Goal: Task Accomplishment & Management: Manage account settings

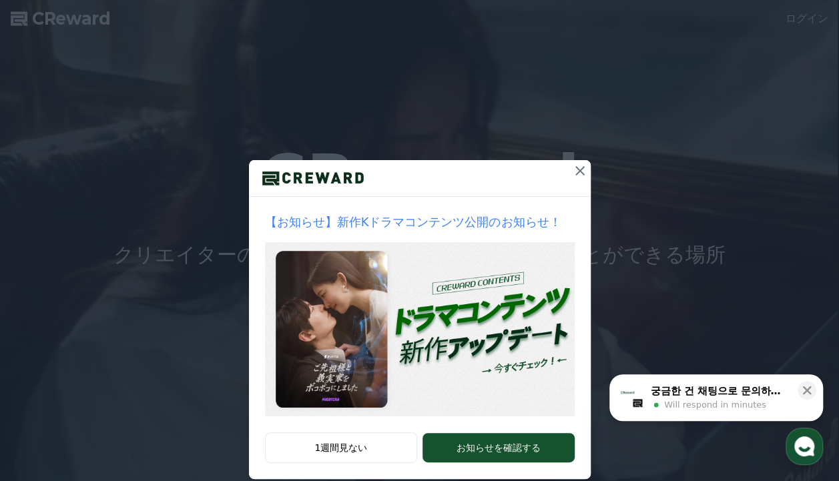
click at [580, 169] on icon at bounding box center [580, 171] width 16 height 16
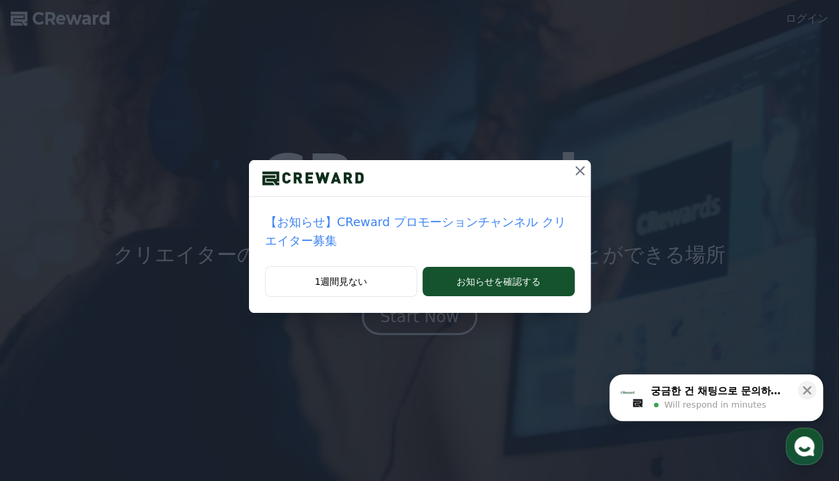
click at [572, 171] on icon at bounding box center [580, 171] width 16 height 16
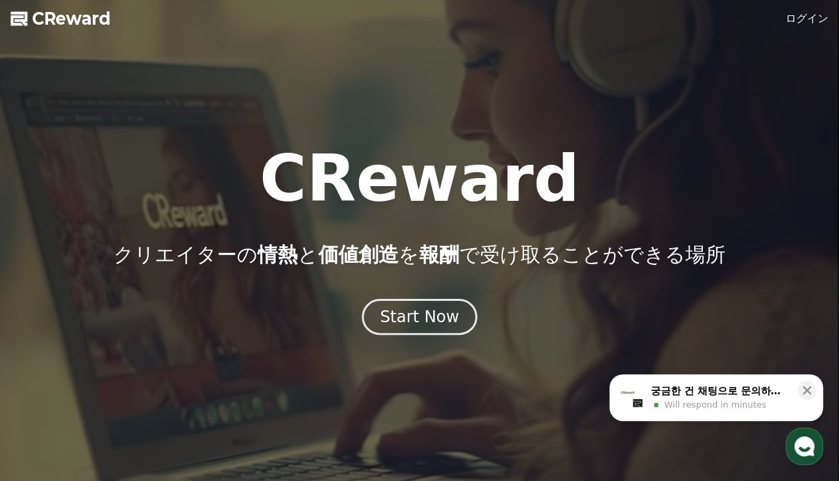
click at [807, 18] on link "ログイン" at bounding box center [807, 19] width 43 height 16
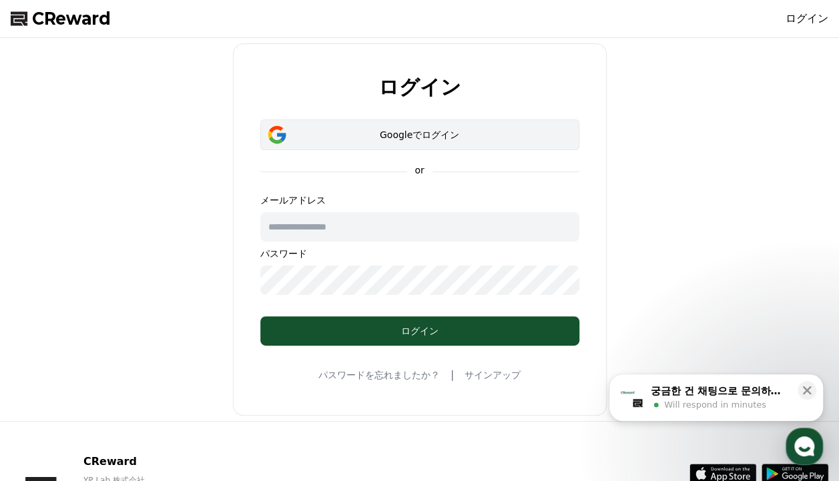
click at [566, 130] on button "Googleでログイン" at bounding box center [419, 135] width 319 height 31
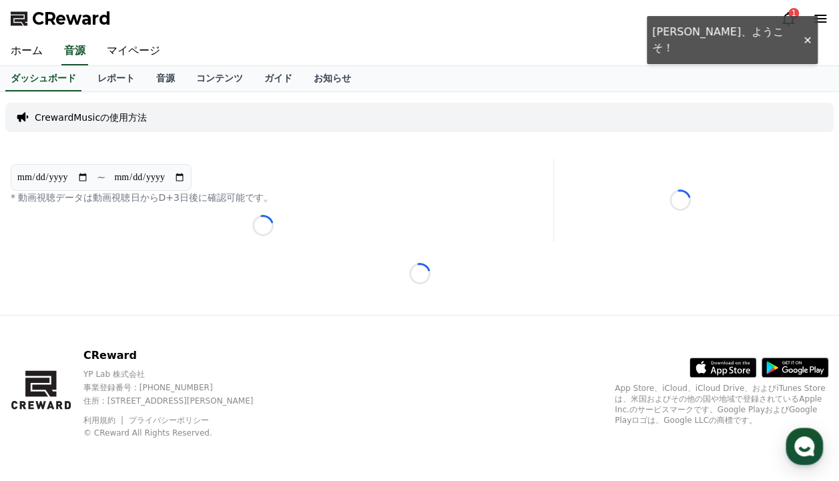
click at [414, 315] on div "**********" at bounding box center [419, 203] width 839 height 223
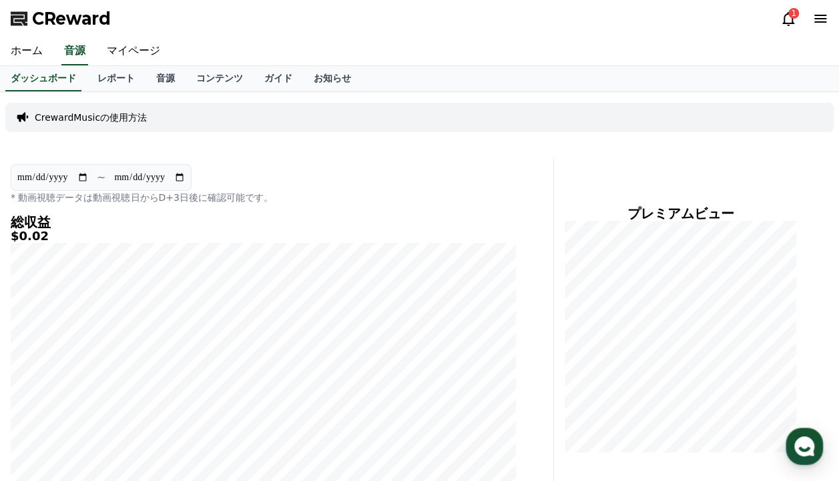
click at [785, 21] on icon at bounding box center [789, 19] width 16 height 16
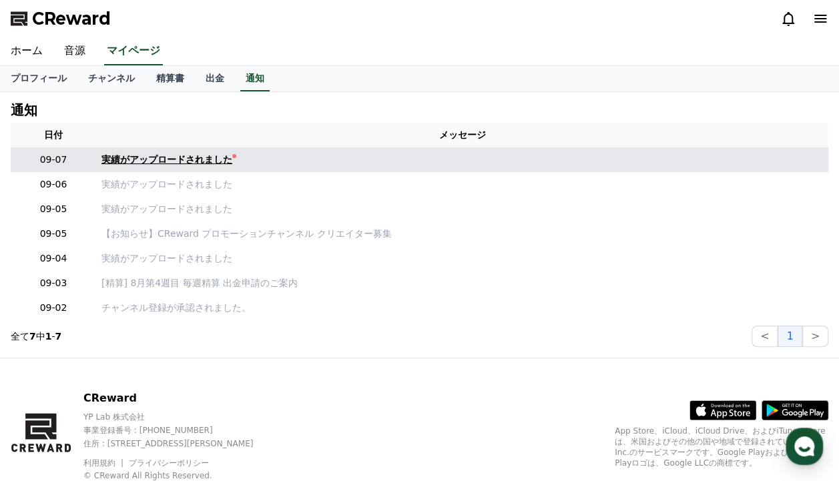
click at [166, 166] on div "実績がアップロードされました" at bounding box center [166, 160] width 131 height 14
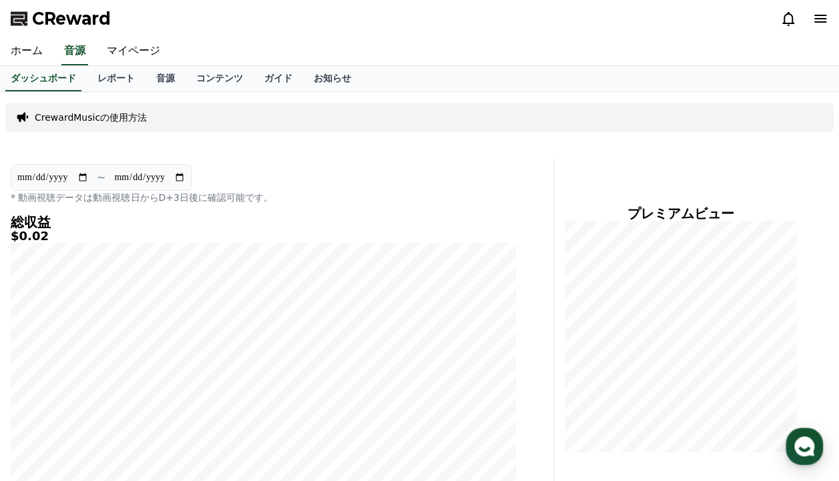
click at [820, 19] on icon at bounding box center [821, 19] width 12 height 8
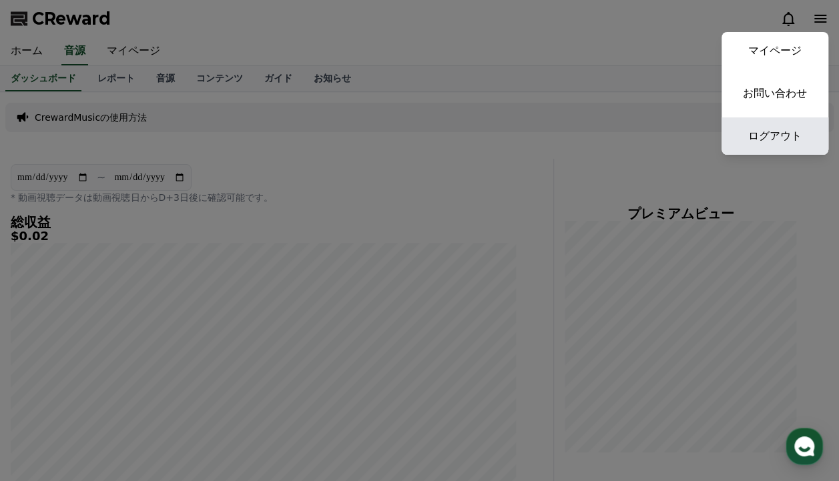
click at [791, 136] on link "ログアウト" at bounding box center [775, 136] width 107 height 37
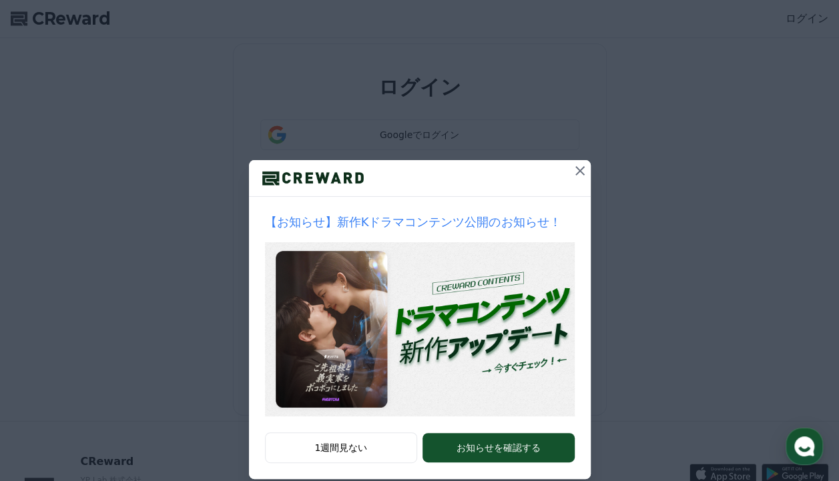
click at [584, 176] on button at bounding box center [580, 170] width 21 height 21
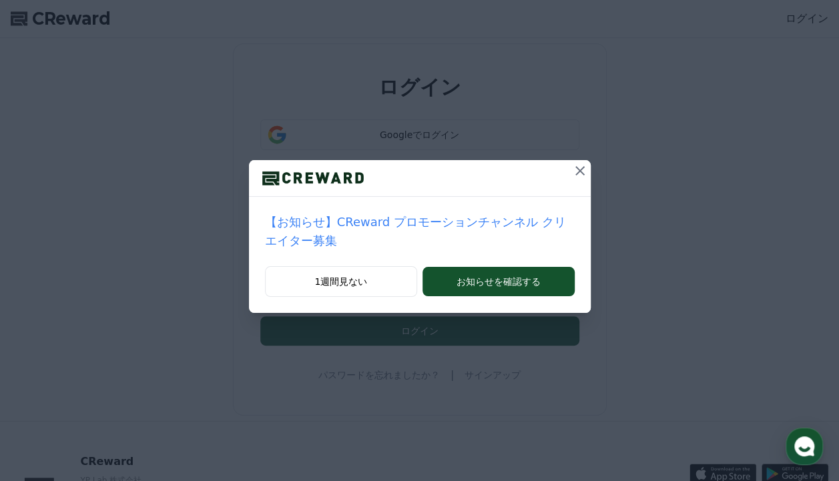
click at [576, 171] on icon at bounding box center [580, 170] width 9 height 9
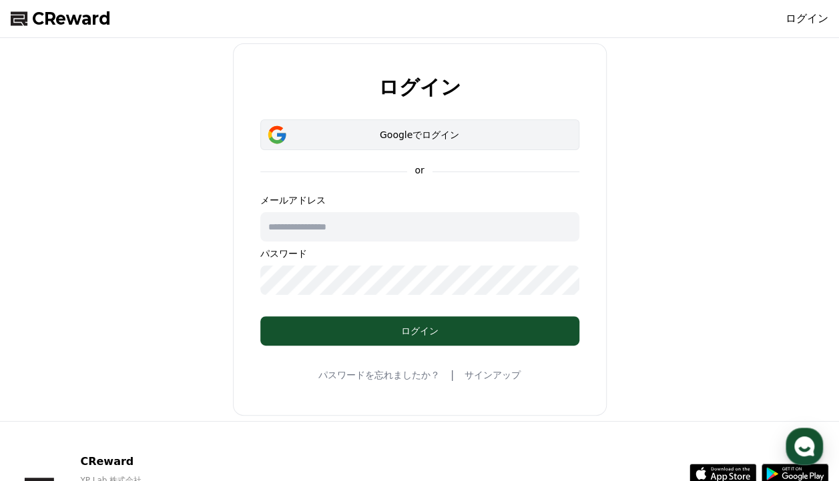
click at [501, 142] on button "Googleでログイン" at bounding box center [419, 135] width 319 height 31
